Goal: Task Accomplishment & Management: Manage account settings

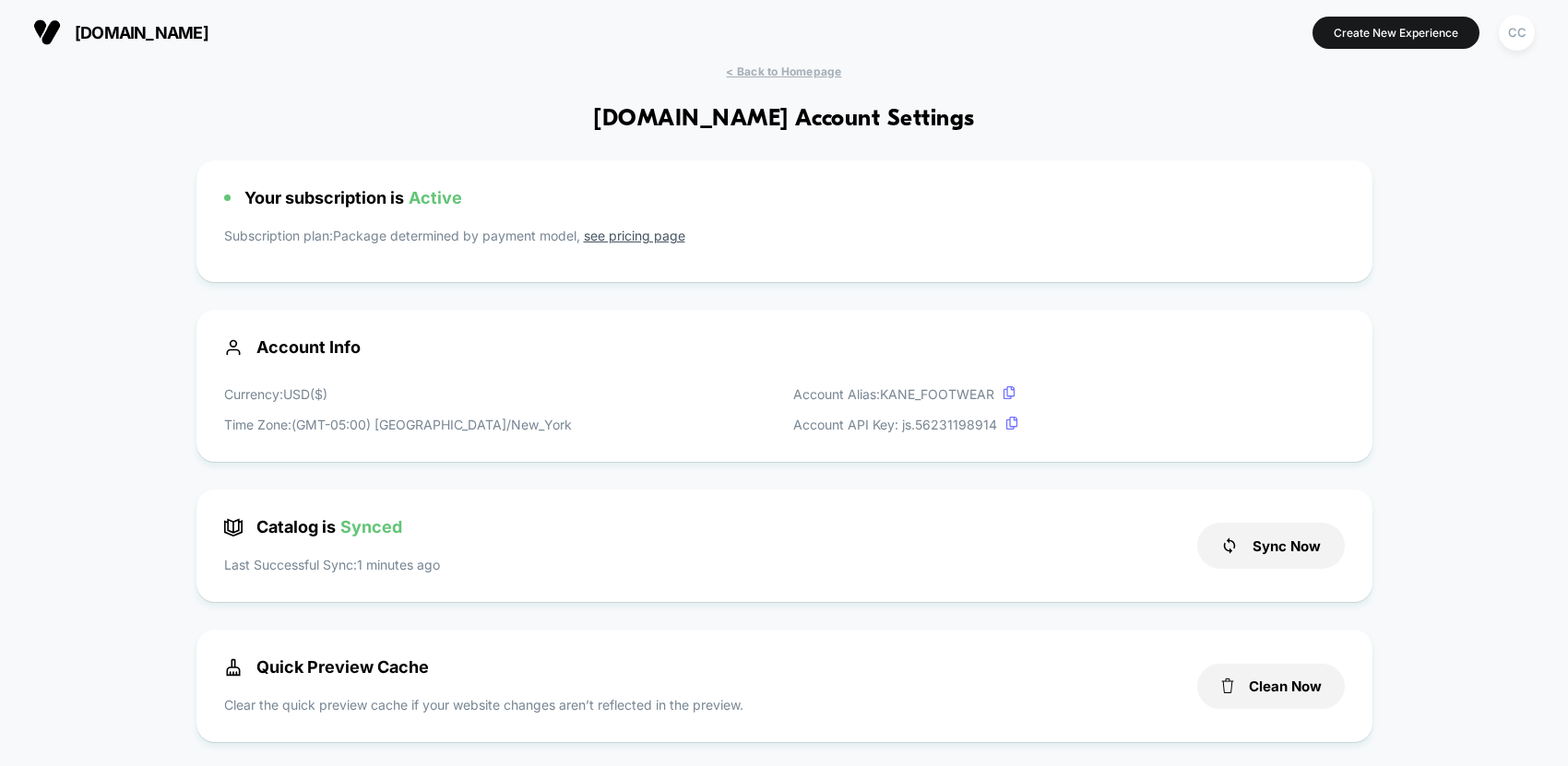
scroll to position [249, 0]
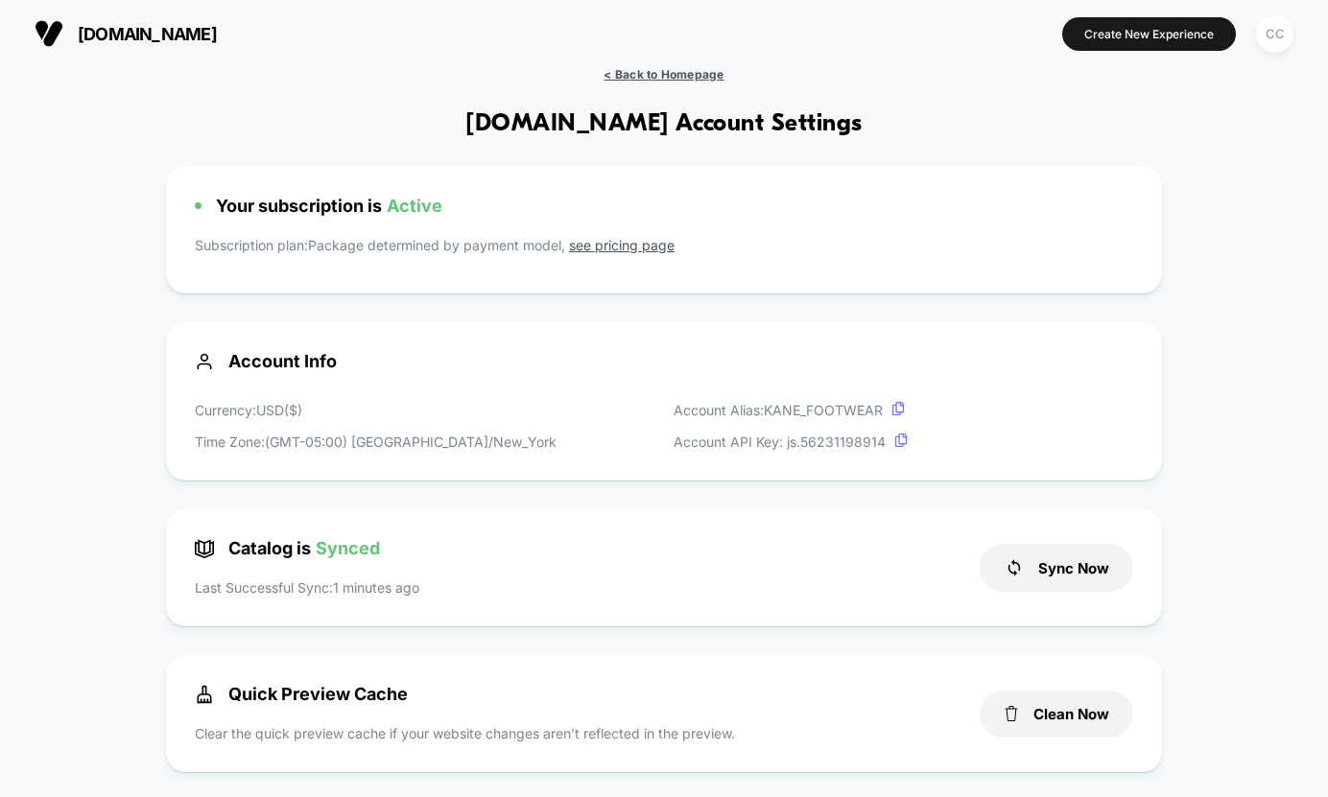
click at [670, 76] on span "< Back to Homepage" at bounding box center [664, 74] width 120 height 14
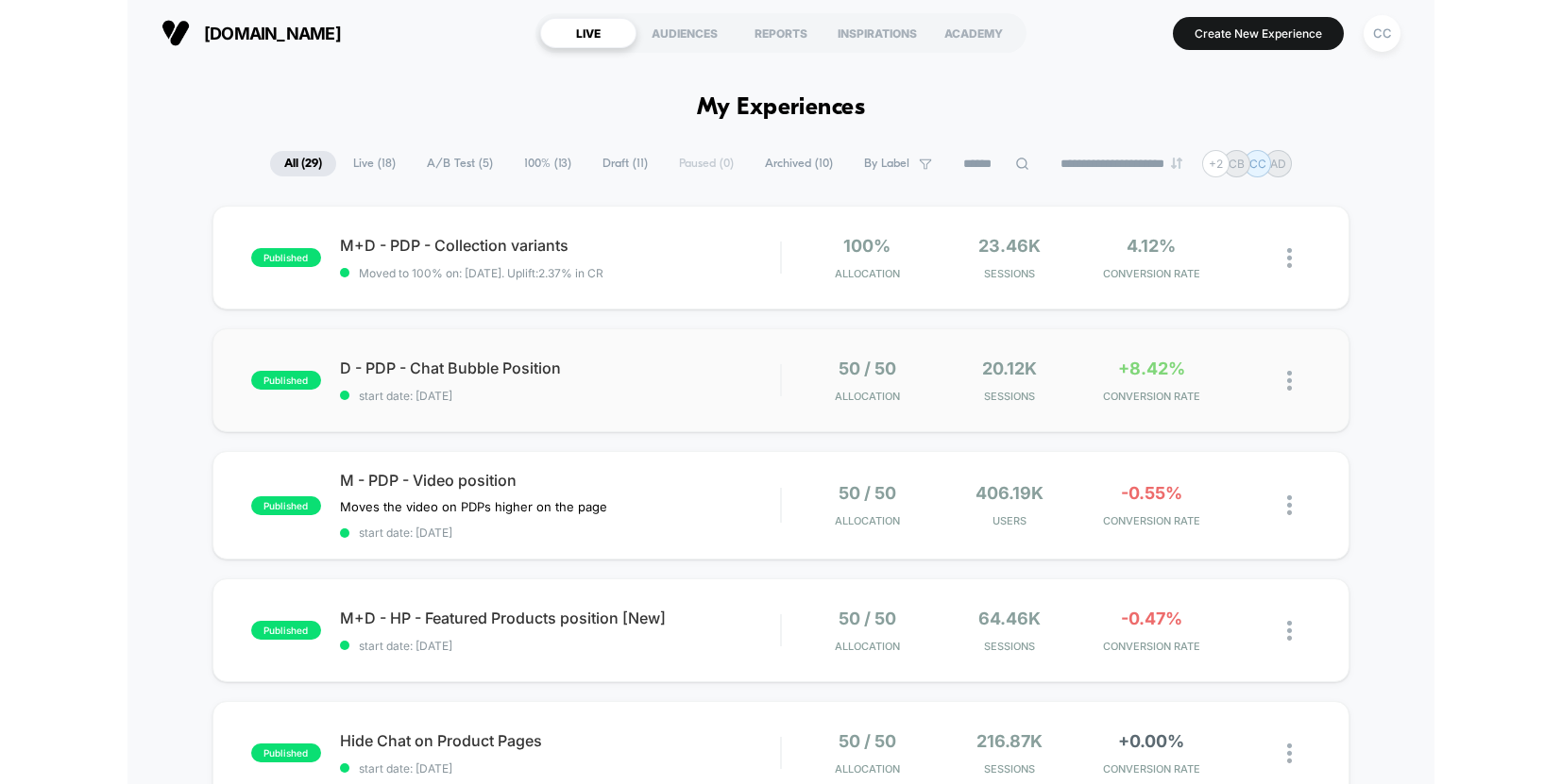
scroll to position [1, 0]
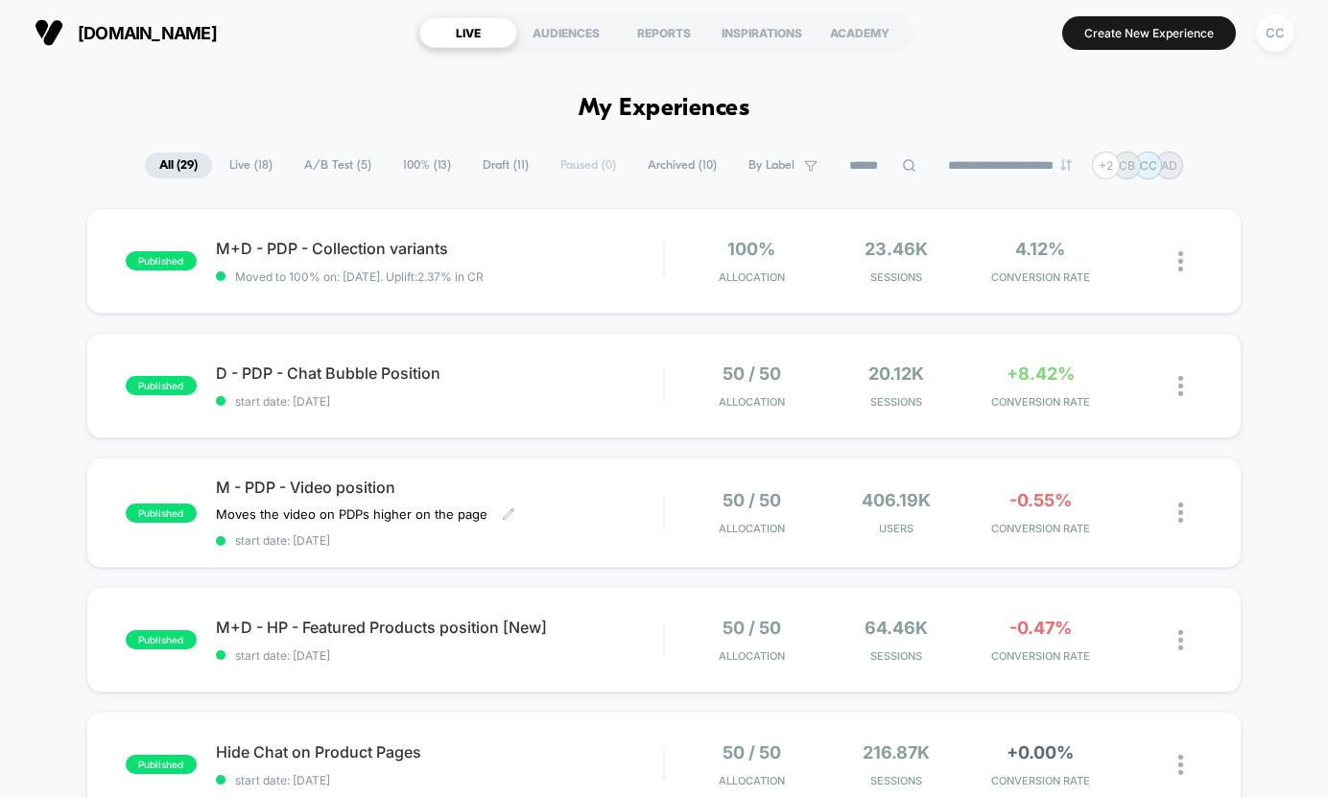
click at [603, 515] on div "M - PDP - Video position Moves the video on PDPs higher on the page Click to ed…" at bounding box center [439, 513] width 447 height 70
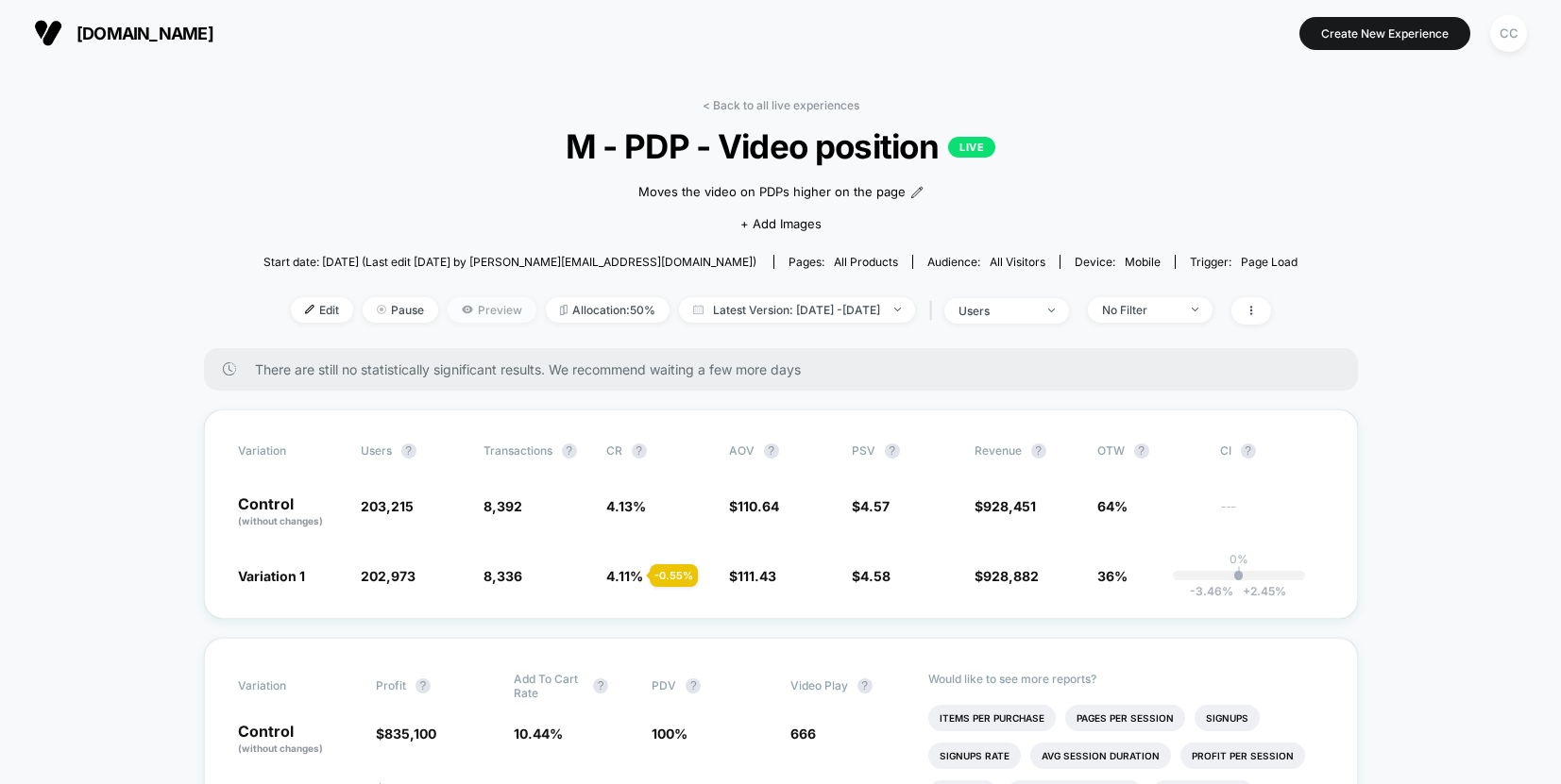
click at [453, 308] on span "Preview" at bounding box center [492, 310] width 89 height 26
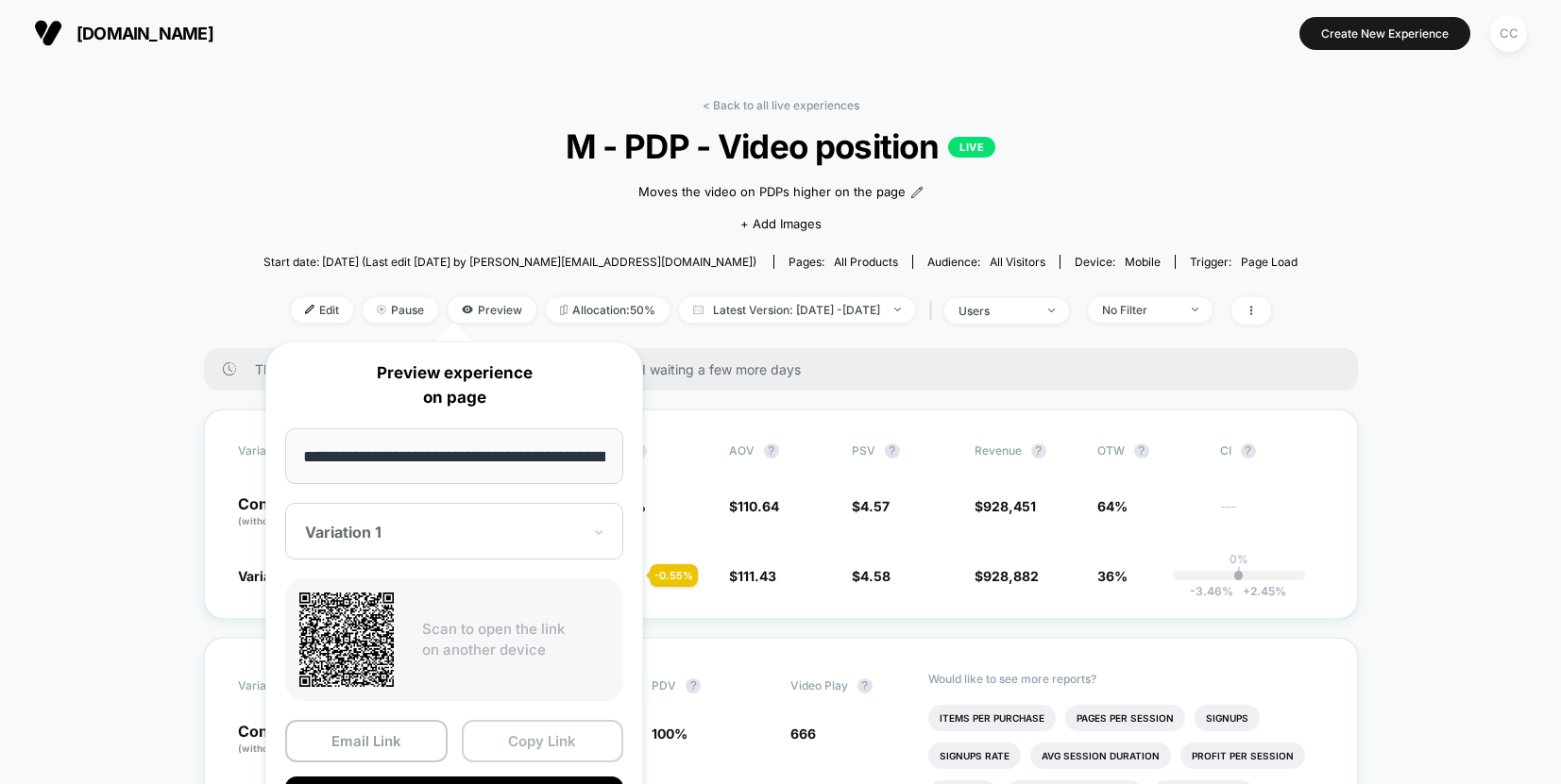
click at [553, 738] on button "Copy Link" at bounding box center [542, 741] width 162 height 42
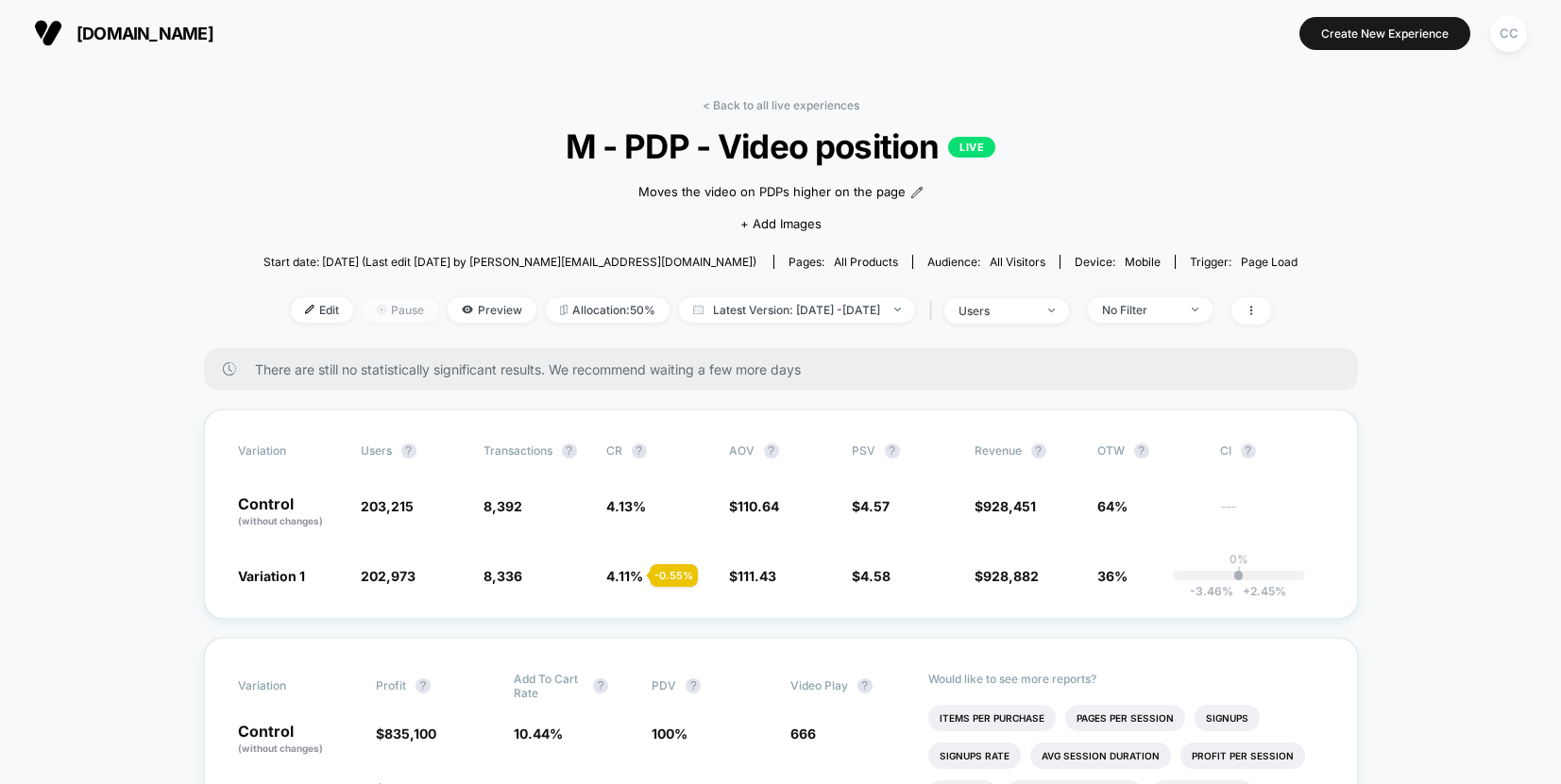
click at [362, 315] on span "Pause" at bounding box center [400, 310] width 76 height 26
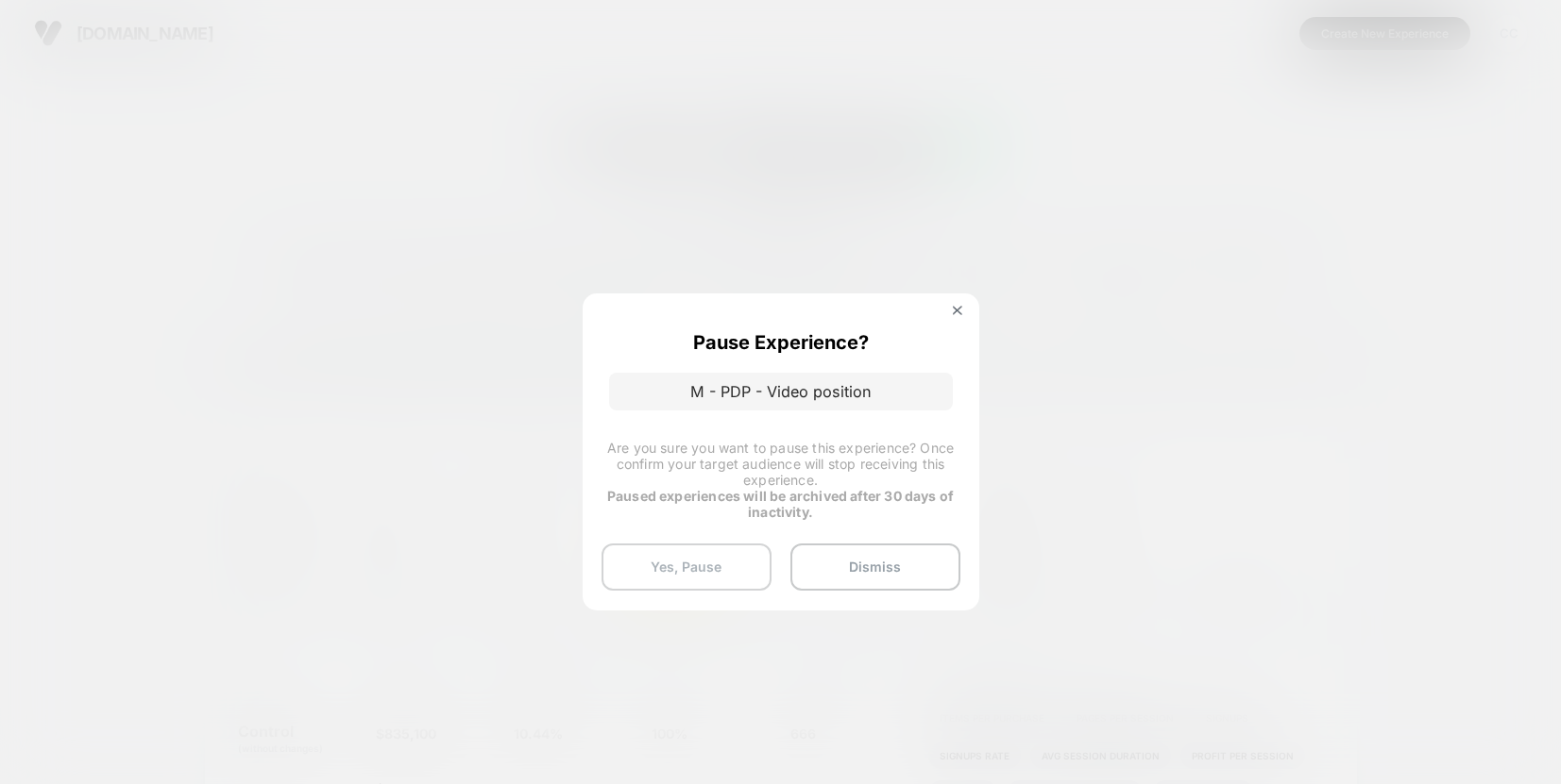
click at [726, 572] on button "Yes, Pause" at bounding box center [686, 568] width 170 height 47
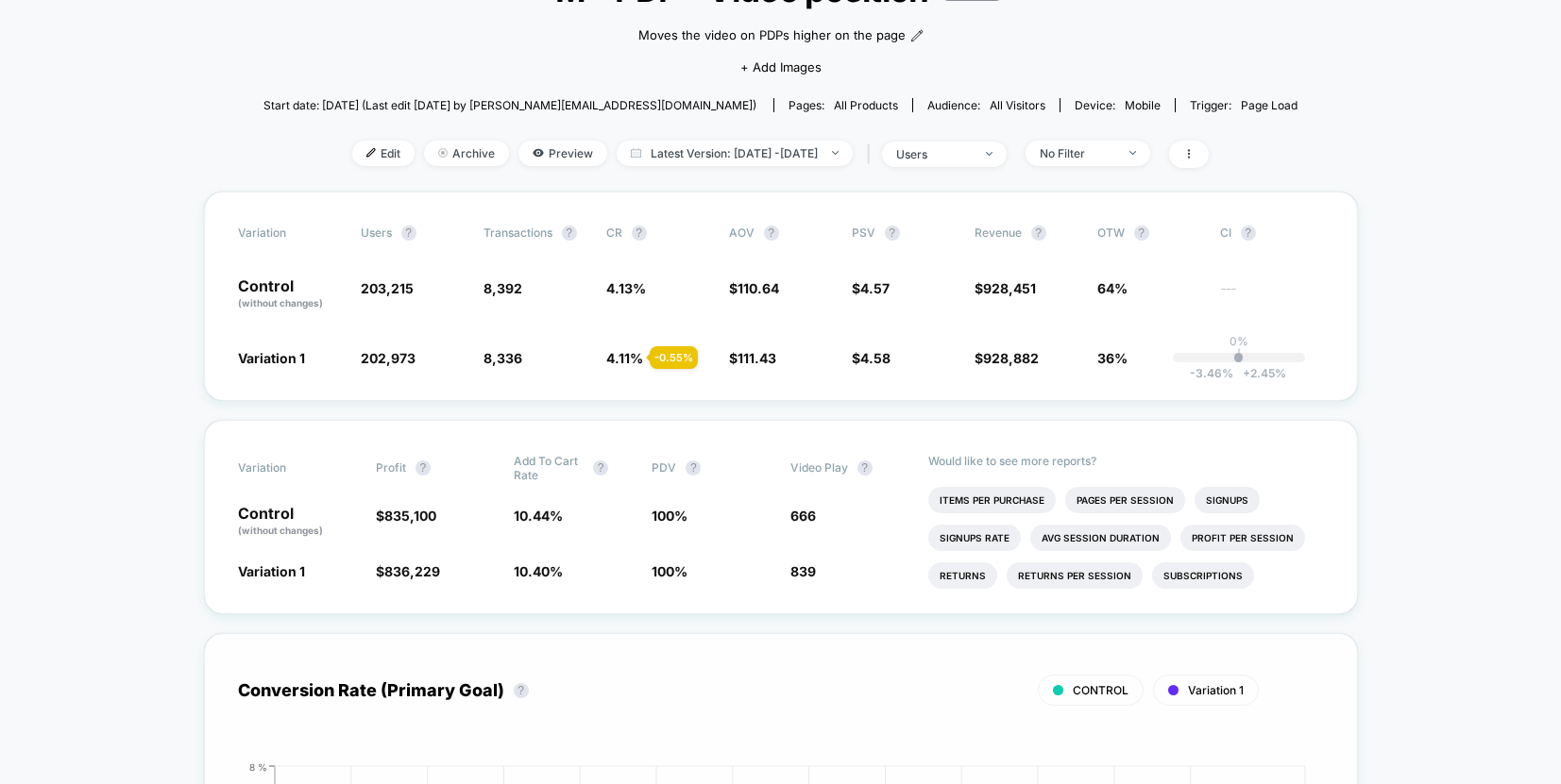
scroll to position [158, 0]
